Goal: Task Accomplishment & Management: Use online tool/utility

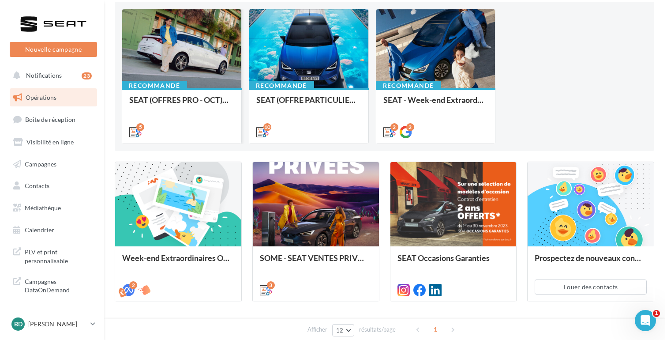
scroll to position [106, 0]
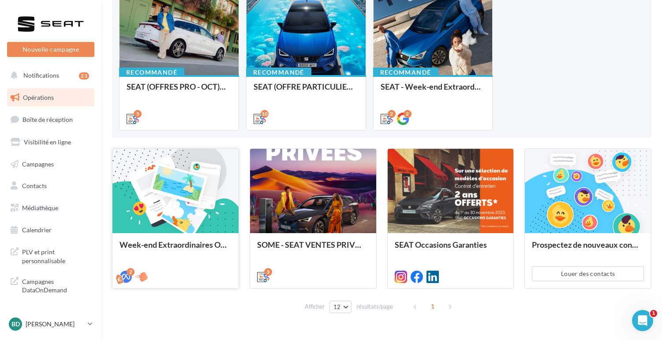
click at [187, 188] on div at bounding box center [175, 191] width 126 height 85
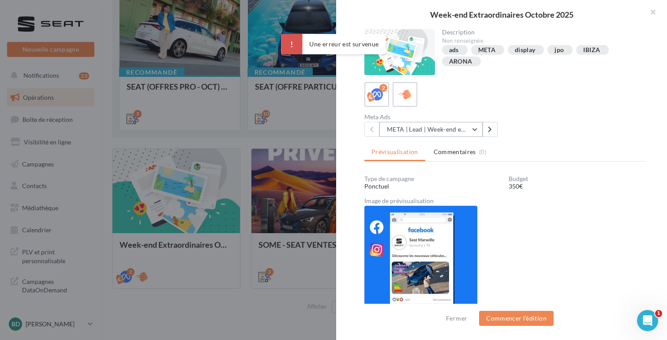
click at [468, 128] on button "META | Lead | Week-end extraordinaires Octobre 2025" at bounding box center [430, 129] width 103 height 15
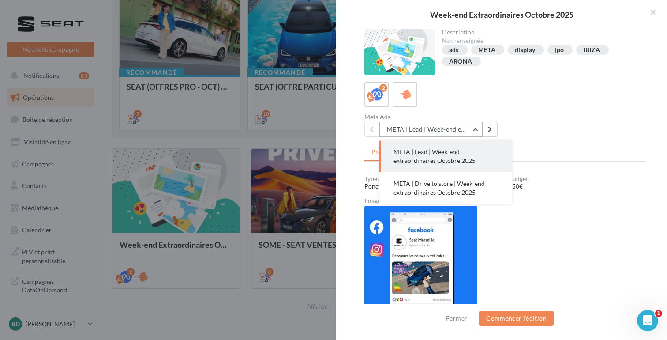
click at [468, 128] on button "META | Lead | Week-end extraordinaires Octobre 2025" at bounding box center [430, 129] width 103 height 15
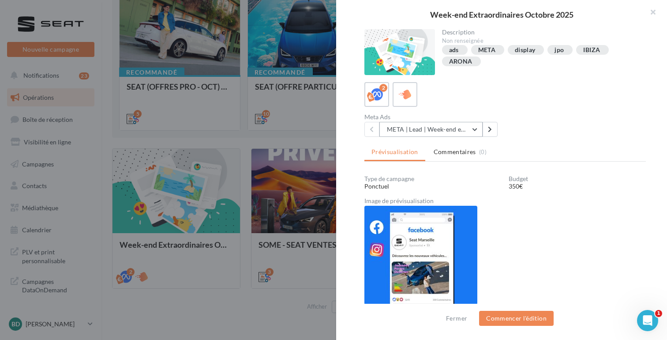
scroll to position [1, 0]
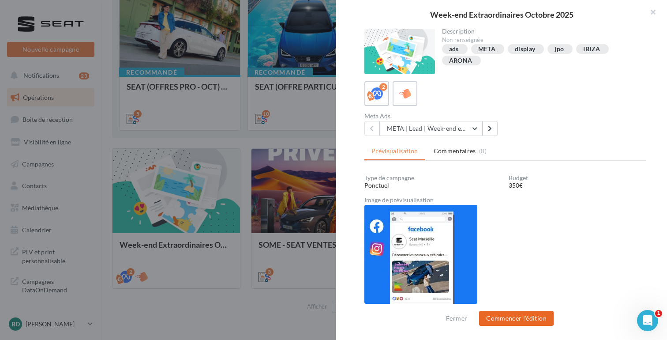
click at [514, 319] on button "Commencer l'édition" at bounding box center [516, 317] width 75 height 15
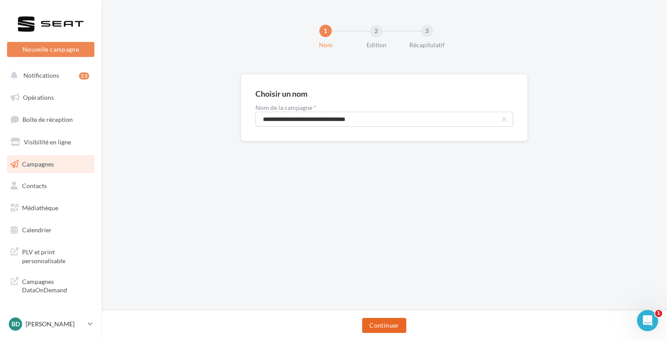
click at [378, 327] on button "Continuer" at bounding box center [384, 325] width 44 height 15
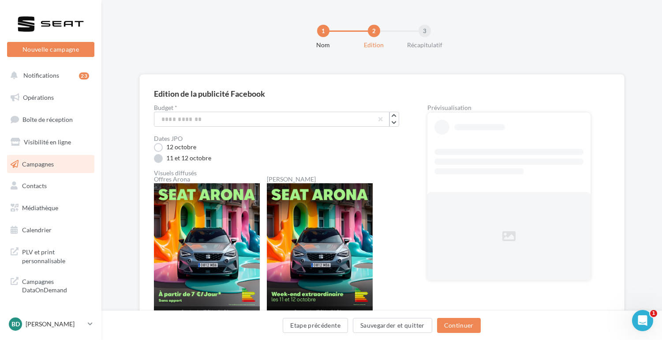
click at [157, 156] on label "11 et 12 octobre" at bounding box center [182, 158] width 57 height 9
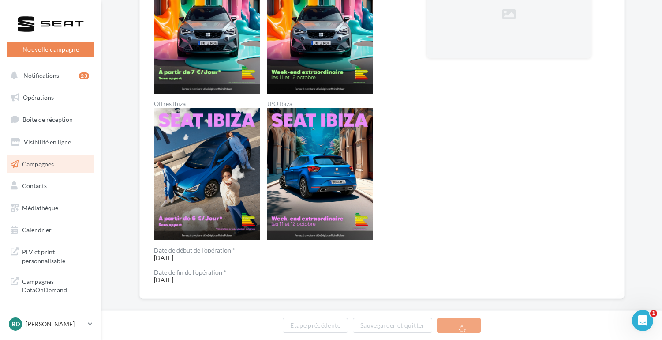
scroll to position [233, 0]
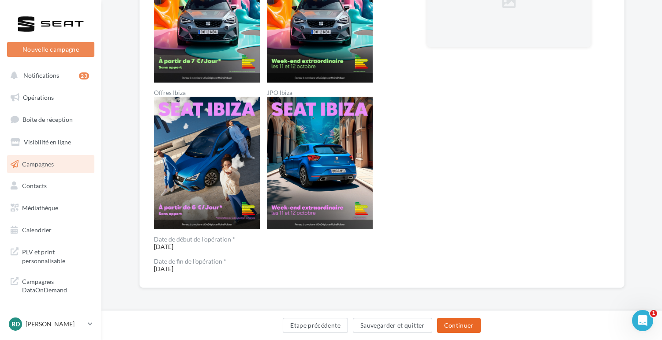
click at [455, 326] on button "Continuer" at bounding box center [459, 325] width 44 height 15
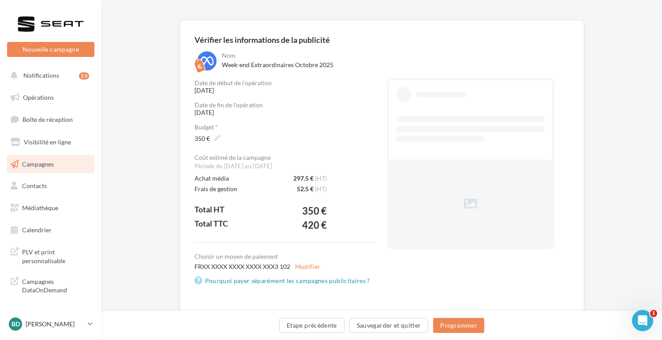
scroll to position [74, 0]
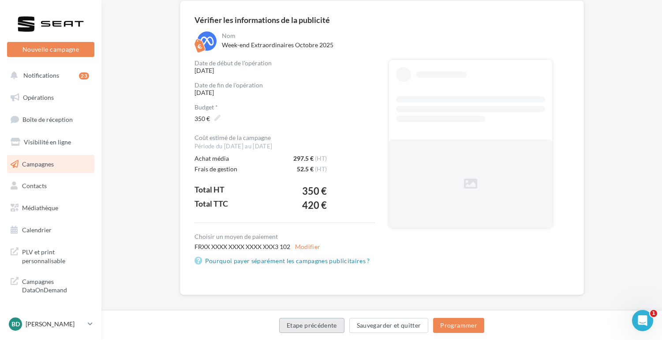
click at [307, 322] on button "Etape précédente" at bounding box center [311, 325] width 65 height 15
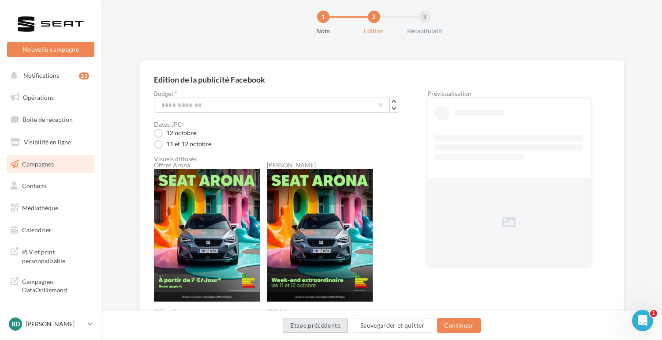
scroll to position [74, 0]
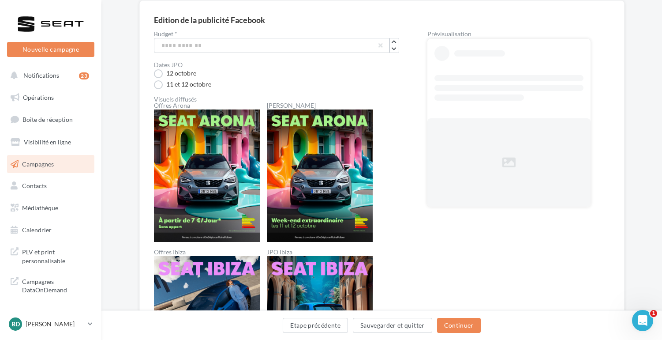
click at [493, 156] on div at bounding box center [508, 162] width 163 height 88
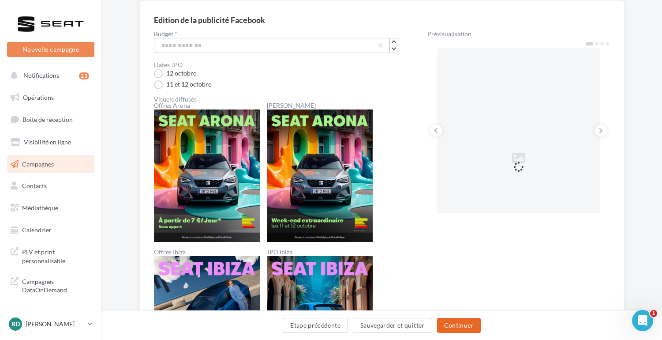
click at [455, 323] on button "Continuer" at bounding box center [459, 325] width 44 height 15
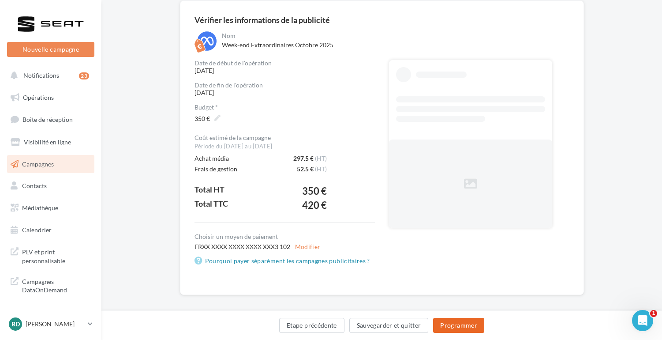
click at [459, 326] on button "Programmer" at bounding box center [458, 325] width 51 height 15
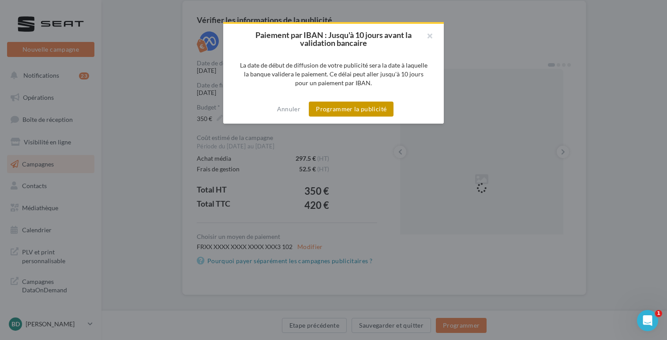
click at [362, 107] on button "Programmer la publicité" at bounding box center [351, 108] width 85 height 15
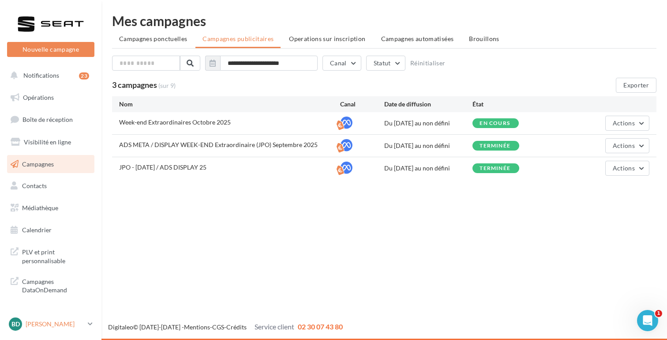
click at [46, 324] on p "[PERSON_NAME]" at bounding box center [55, 323] width 59 height 9
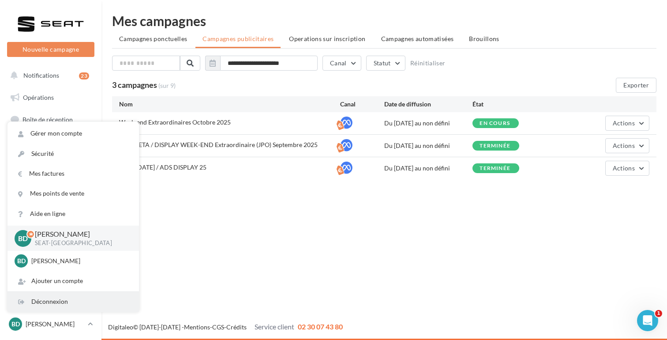
click at [75, 304] on div "Déconnexion" at bounding box center [72, 301] width 131 height 20
